Goal: Task Accomplishment & Management: Use online tool/utility

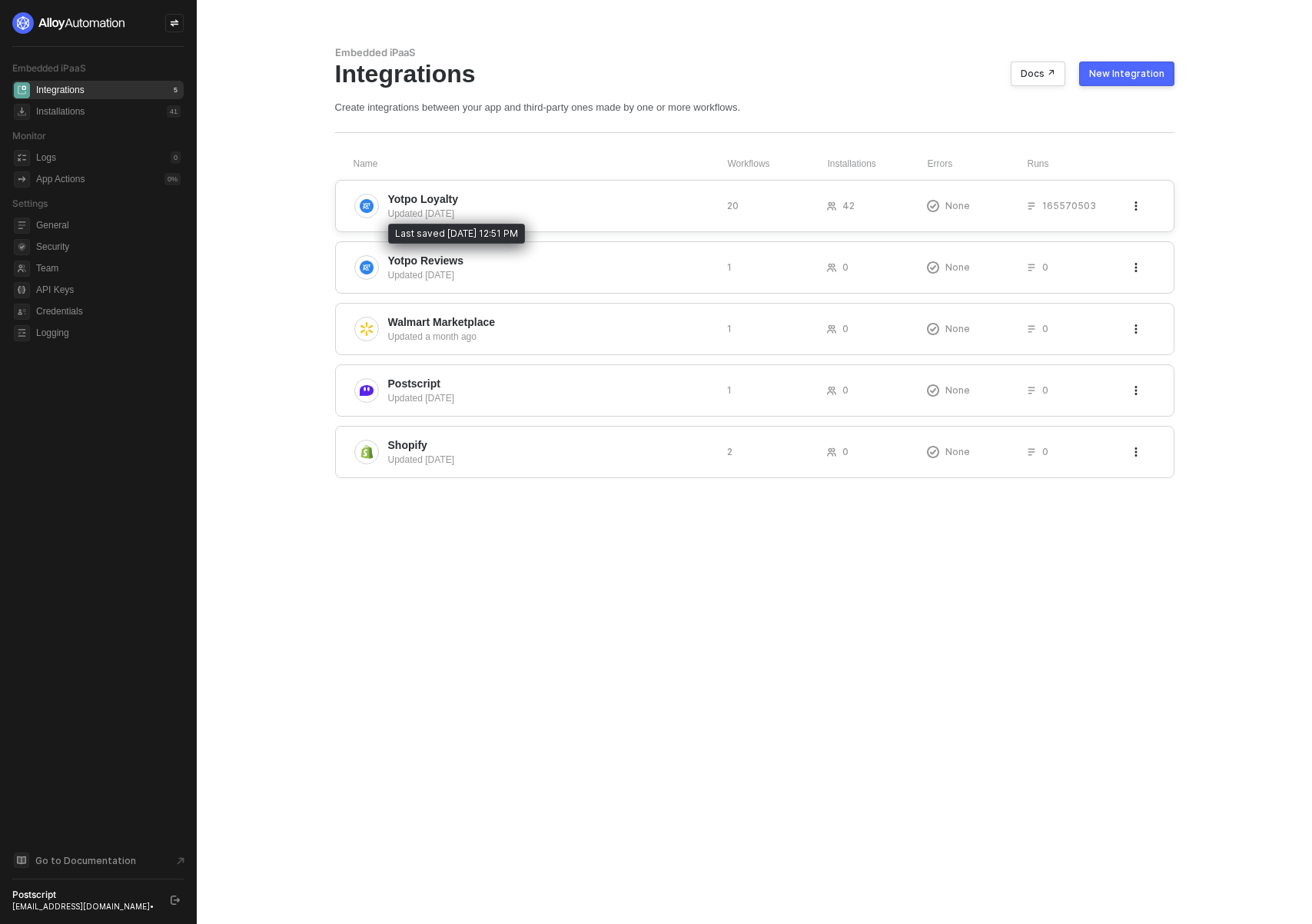
click at [445, 205] on span "Yotpo Loyalty" at bounding box center [423, 198] width 71 height 15
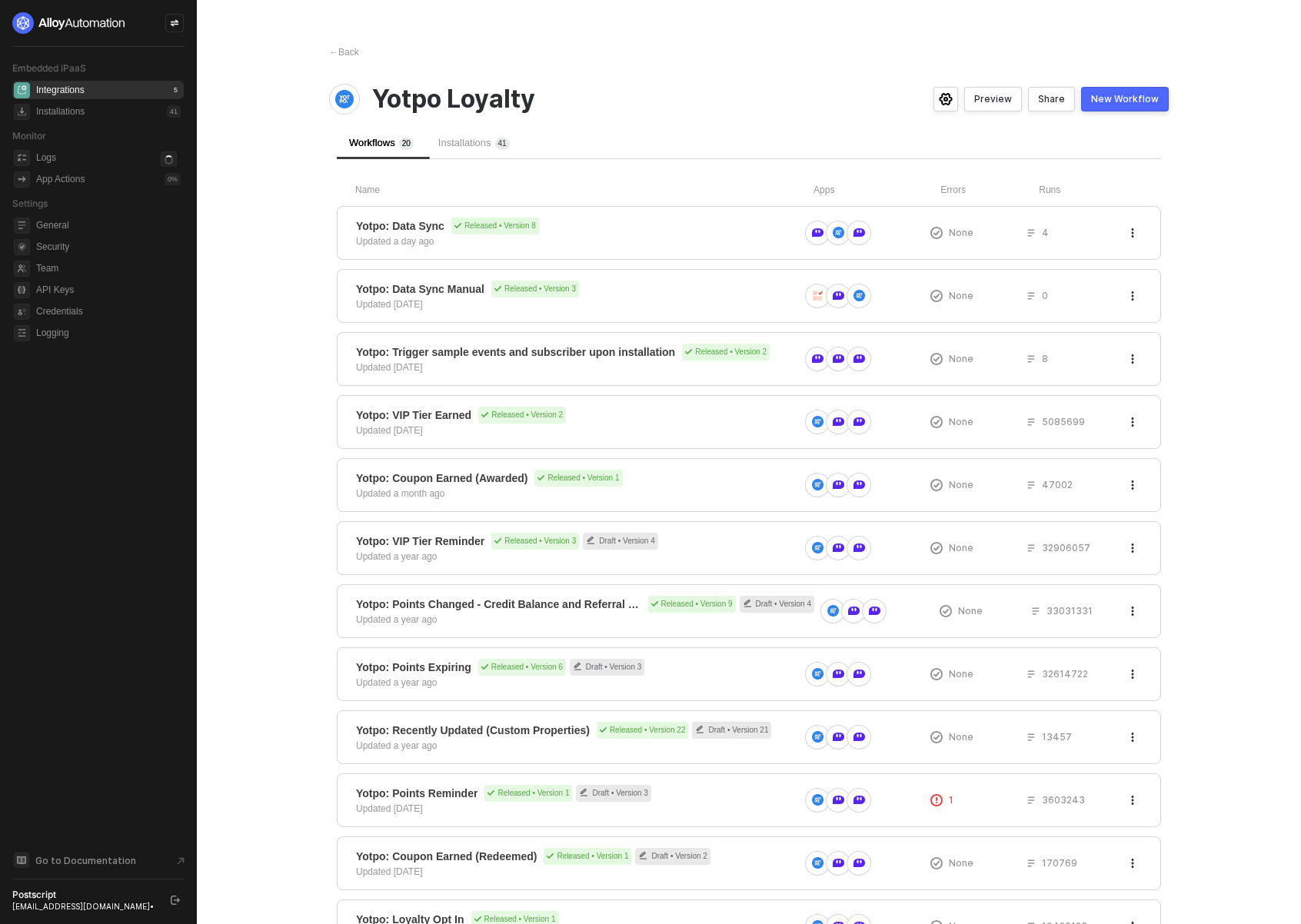
click at [493, 141] on span "Installations 4 1" at bounding box center [474, 142] width 72 height 12
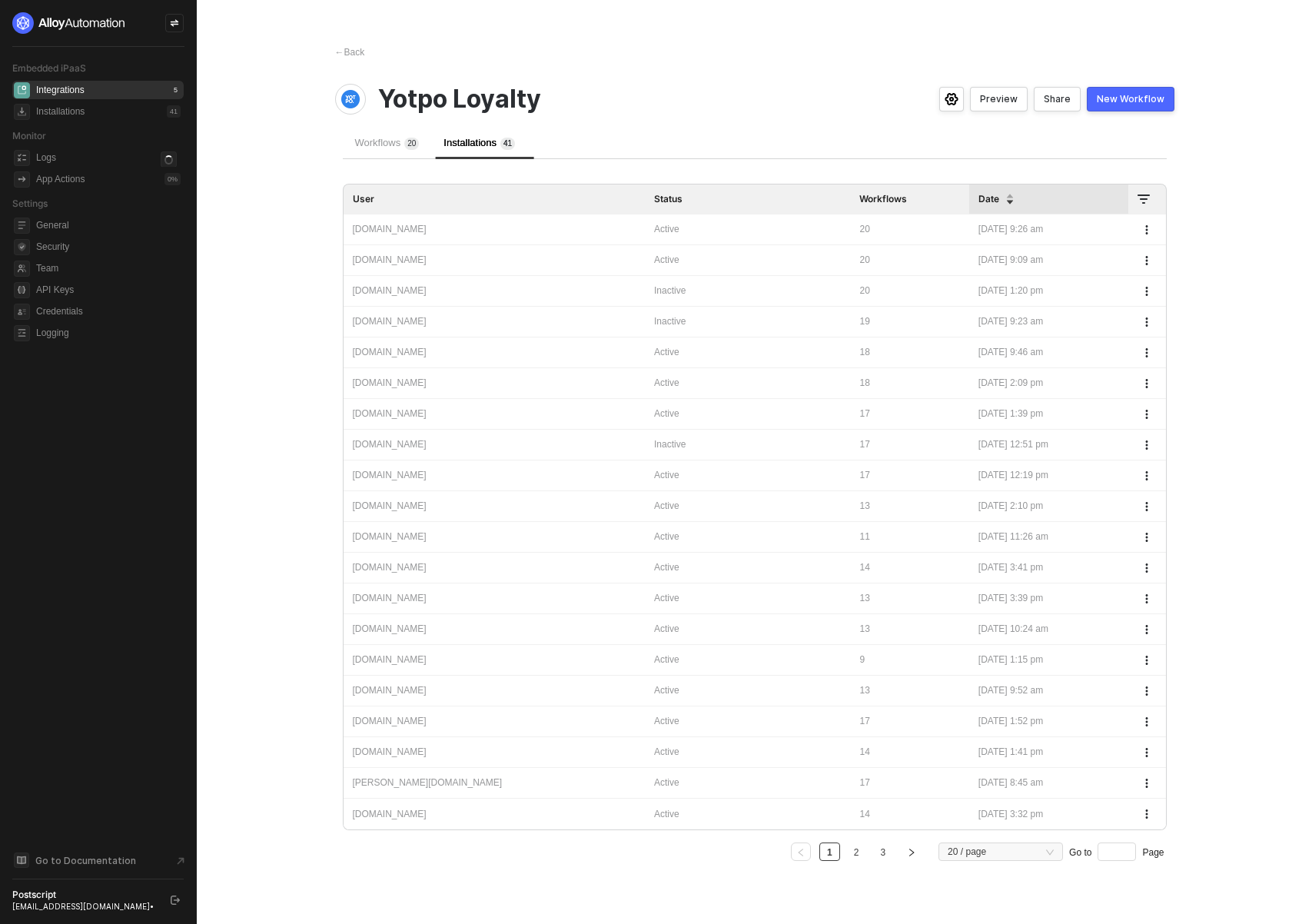
click at [434, 259] on div "[DOMAIN_NAME]" at bounding box center [494, 260] width 283 height 14
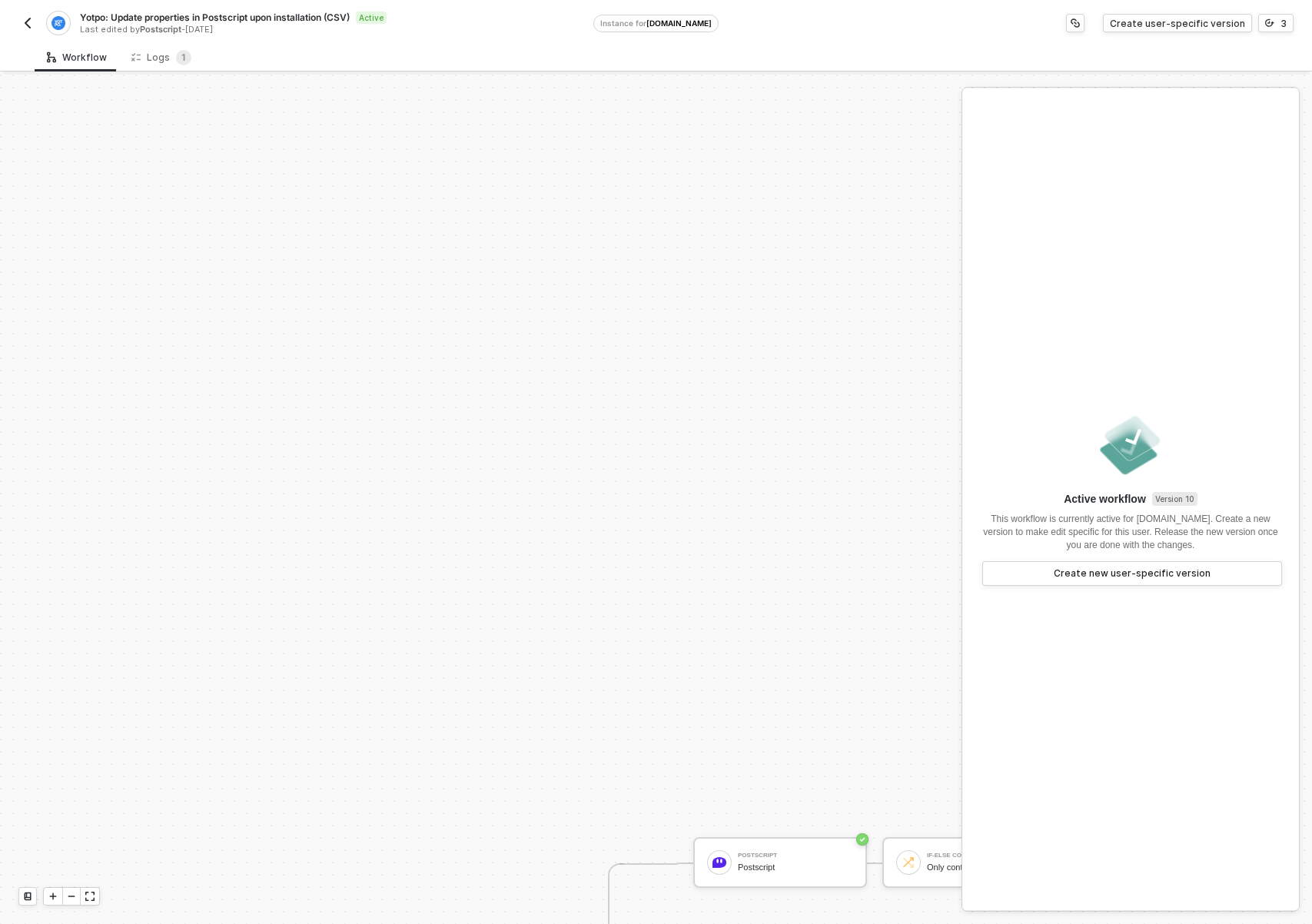
scroll to position [520, 0]
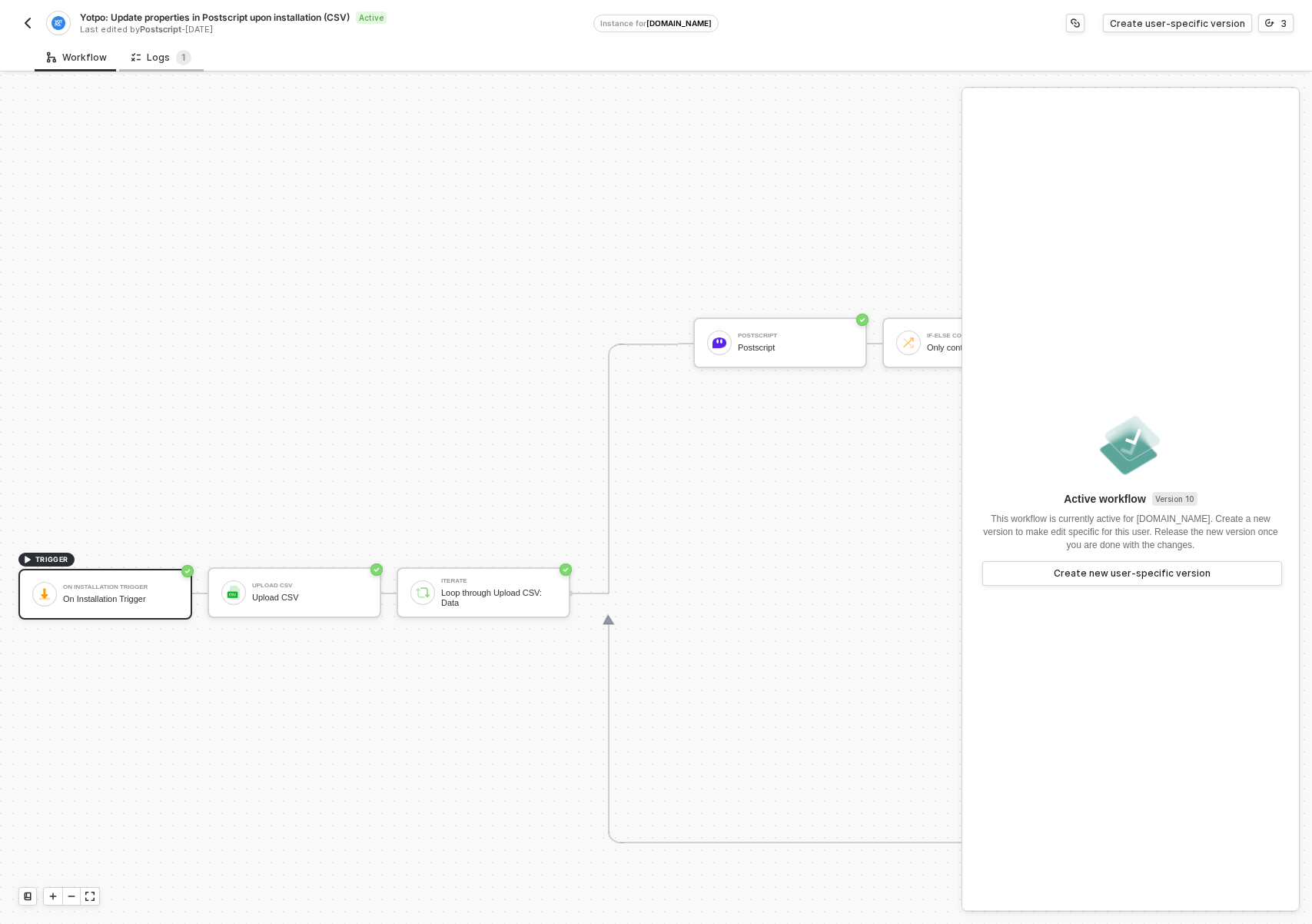
click at [156, 65] on div "Logs 1" at bounding box center [161, 57] width 60 height 15
